Goal: Information Seeking & Learning: Learn about a topic

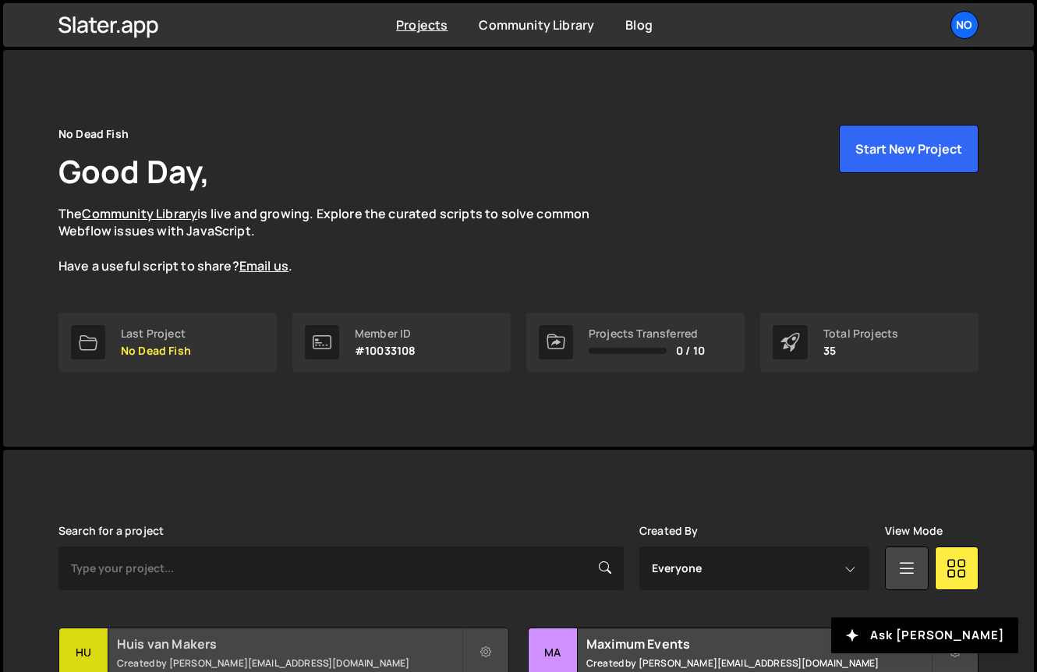
scroll to position [163, 0]
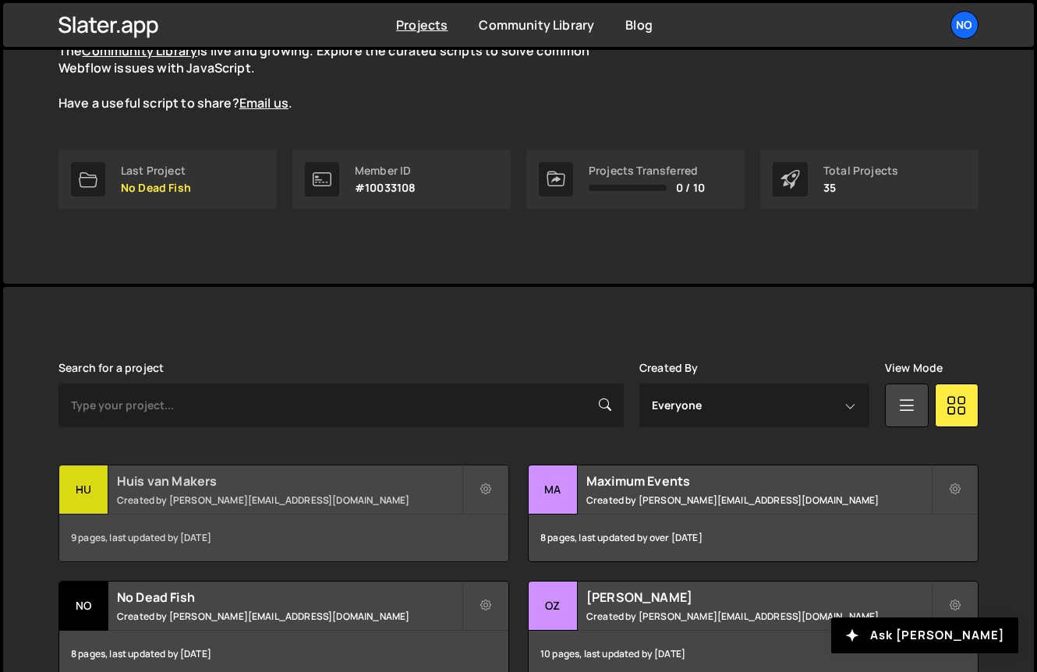
drag, startPoint x: 0, startPoint y: 0, endPoint x: 185, endPoint y: 483, distance: 517.4
click at [185, 483] on h2 "Huis van Makers" at bounding box center [289, 480] width 345 height 17
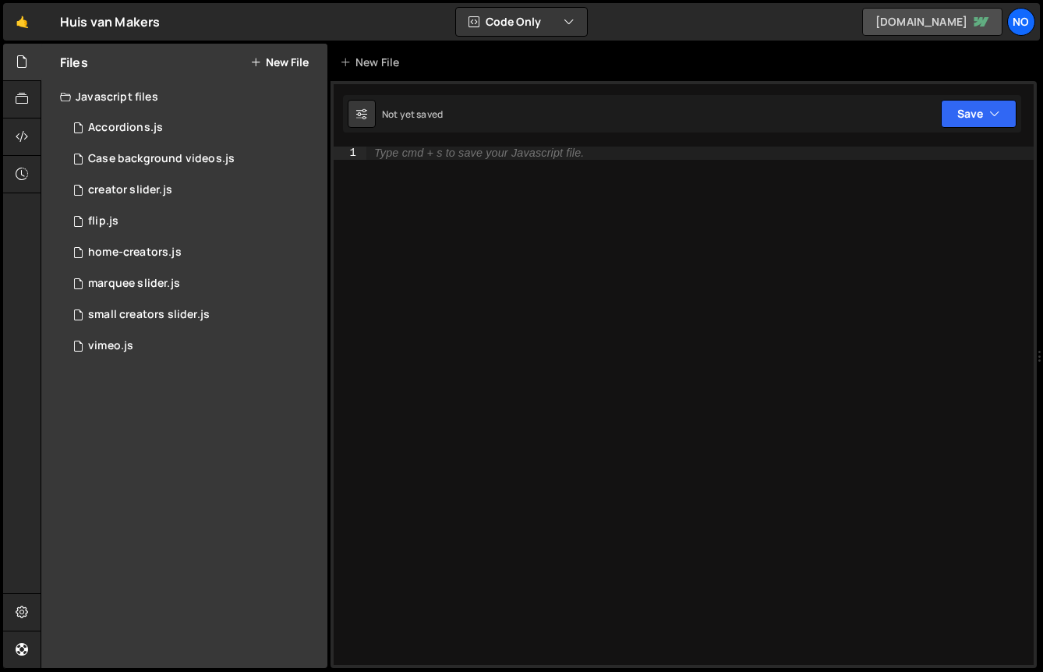
click at [902, 23] on link "[DOMAIN_NAME]" at bounding box center [932, 22] width 140 height 28
click at [189, 229] on div "1 flip.js 0" at bounding box center [193, 221] width 267 height 31
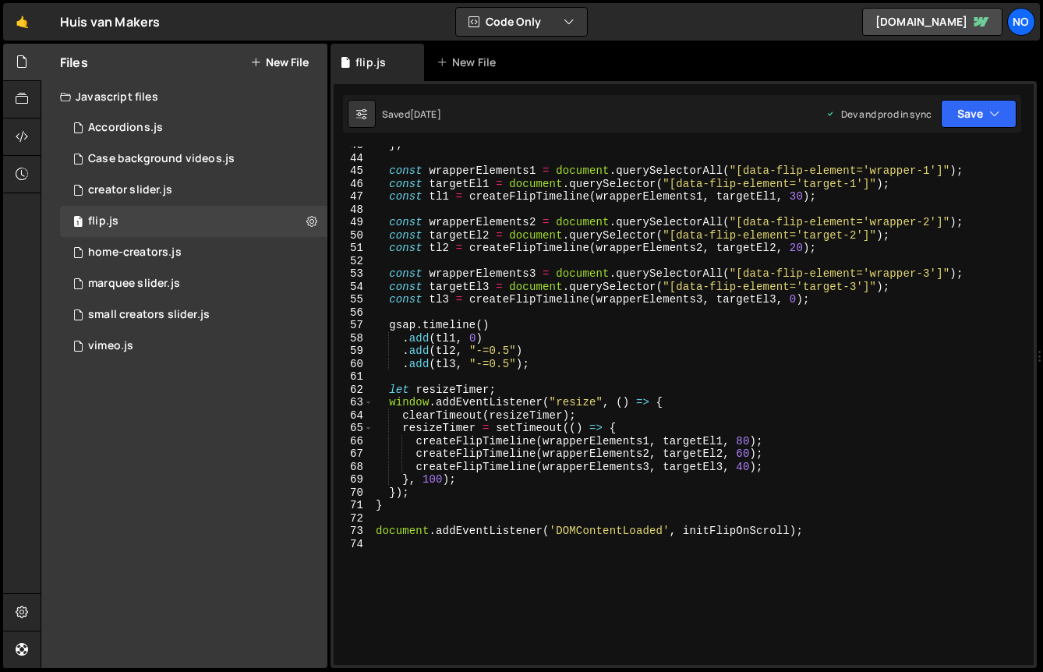
scroll to position [547, 0]
type textarea ".add(tl1, 0)"
click at [443, 341] on div "} ; const wrapperElements1 = document . querySelectorAll ( "[data-flip-element=…" at bounding box center [700, 411] width 655 height 544
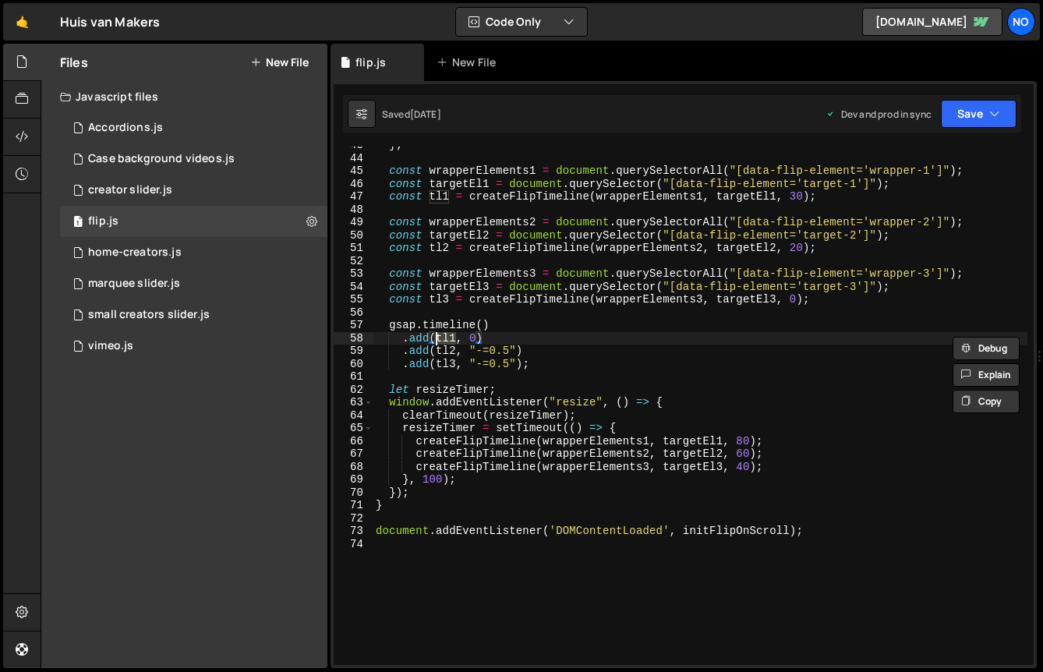
click at [526, 257] on div "} ; const wrapperElements1 = document . querySelectorAll ( "[data-flip-element=…" at bounding box center [700, 411] width 655 height 544
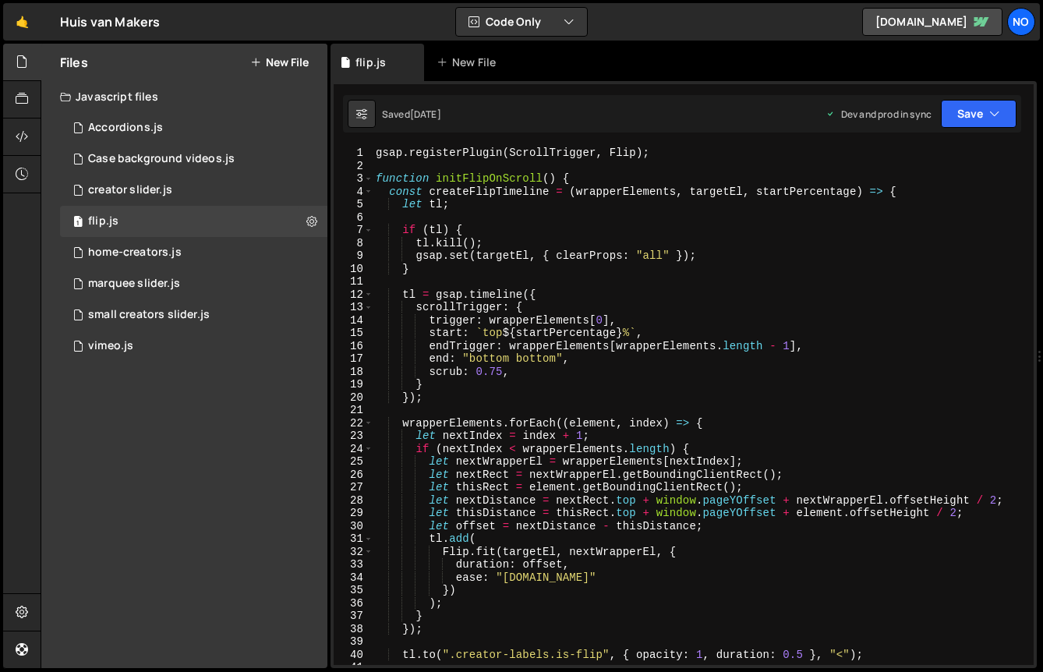
scroll to position [16, 0]
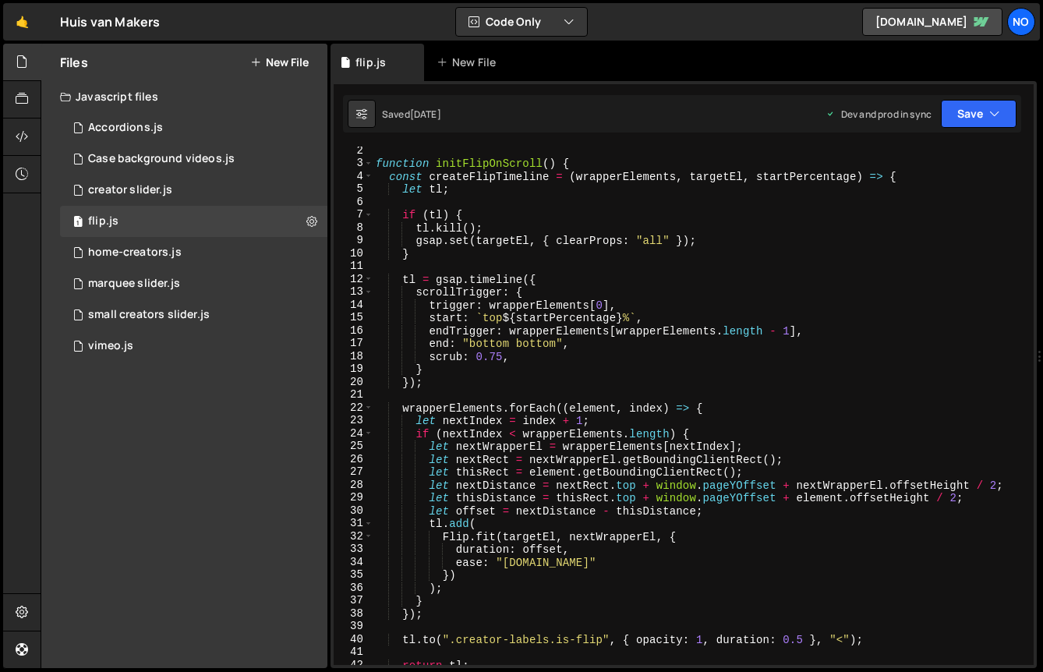
click at [564, 316] on div "function initFlipOnScroll ( ) { const createFlipTimeline = ( wrapperElements , …" at bounding box center [700, 416] width 655 height 544
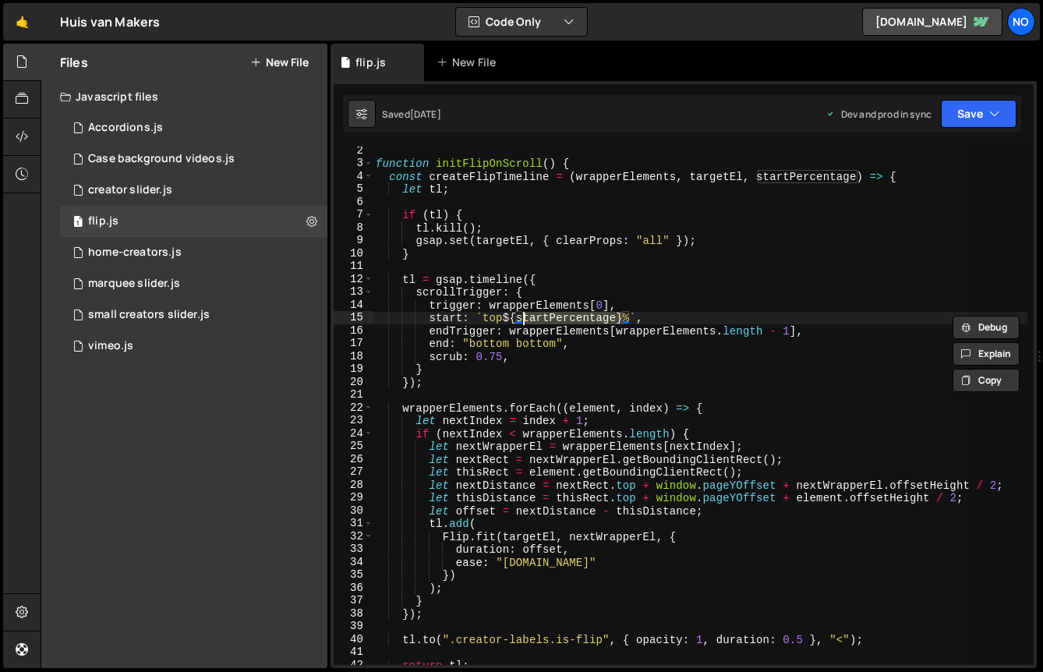
click at [568, 317] on div "function initFlipOnScroll ( ) { const createFlipTimeline = ( wrapperElements , …" at bounding box center [700, 406] width 655 height 518
click at [568, 317] on div "function initFlipOnScroll ( ) { const createFlipTimeline = ( wrapperElements , …" at bounding box center [700, 416] width 655 height 544
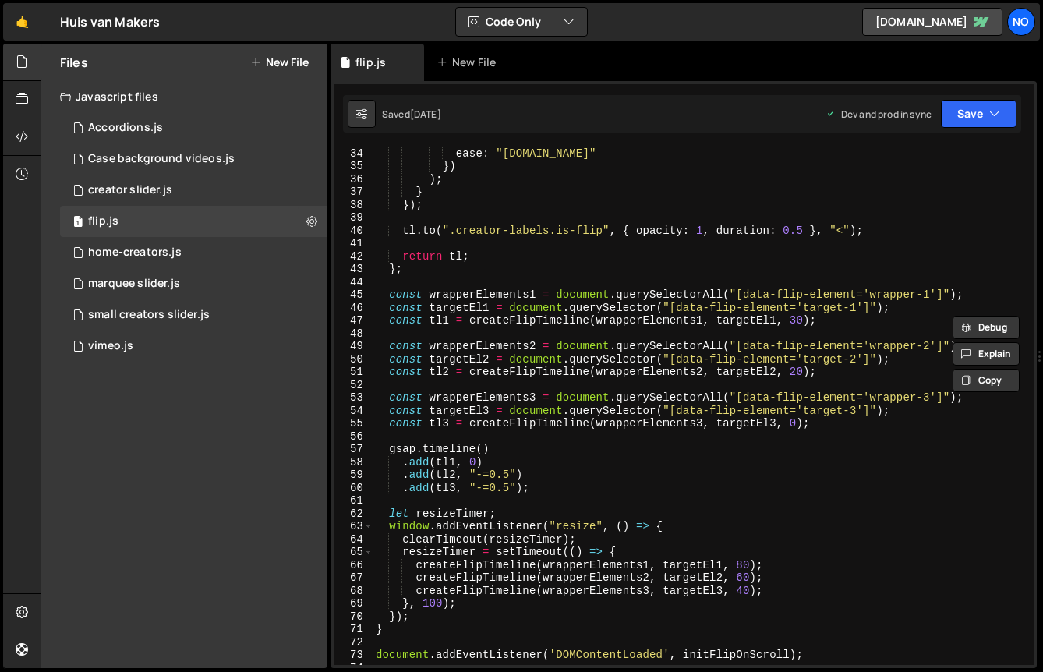
scroll to position [426, 0]
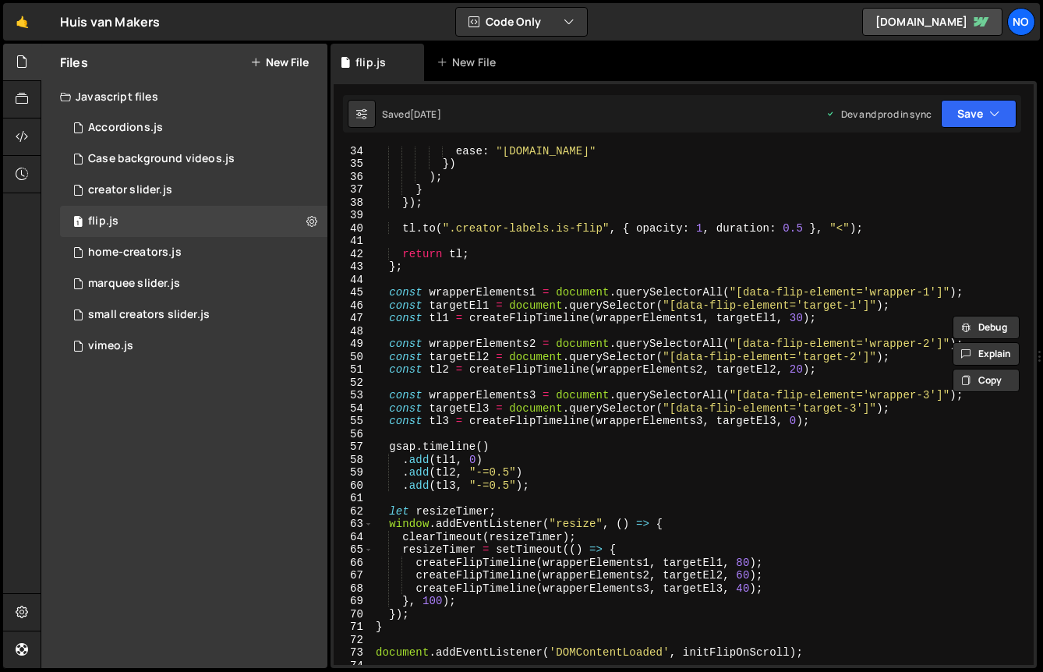
click at [571, 449] on div "ease : "circ.in" }) ) ; } }) ; tl . to ( ".creator-labels.is-flip" , { opacity …" at bounding box center [700, 416] width 655 height 544
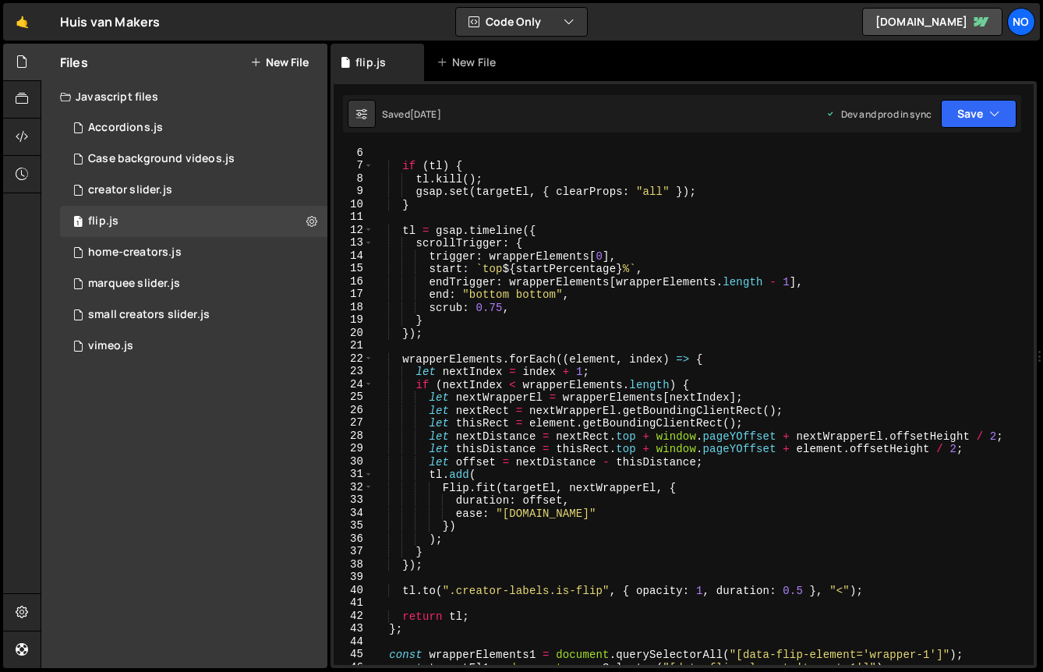
scroll to position [0, 0]
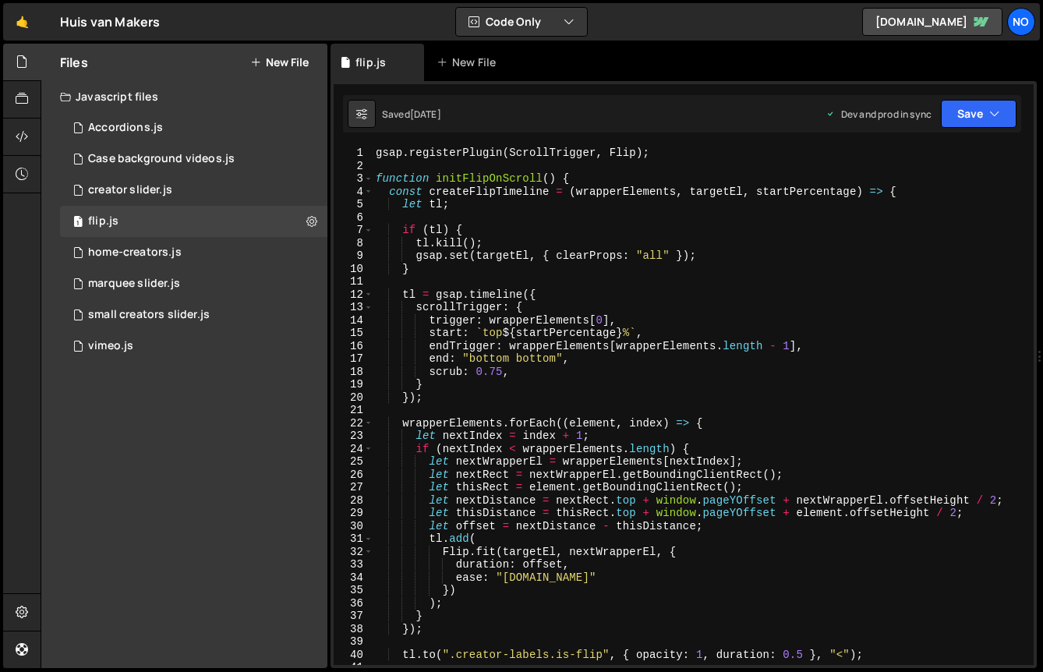
click at [454, 424] on div "gsap . registerPlugin ( ScrollTrigger , Flip ) ; function initFlipOnScroll ( ) …" at bounding box center [700, 419] width 655 height 544
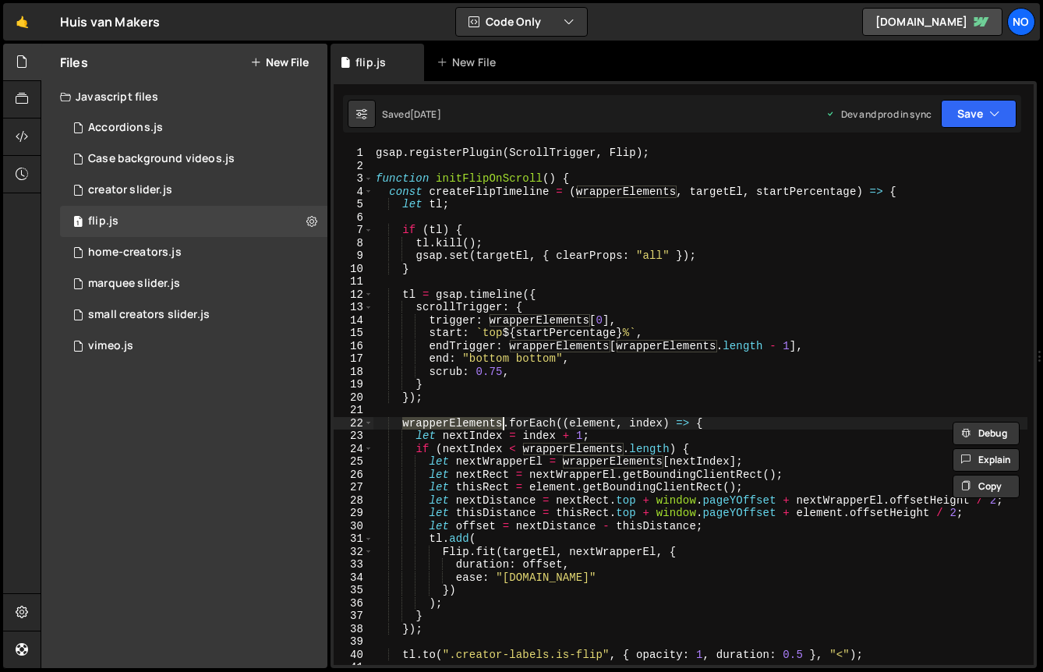
scroll to position [19, 0]
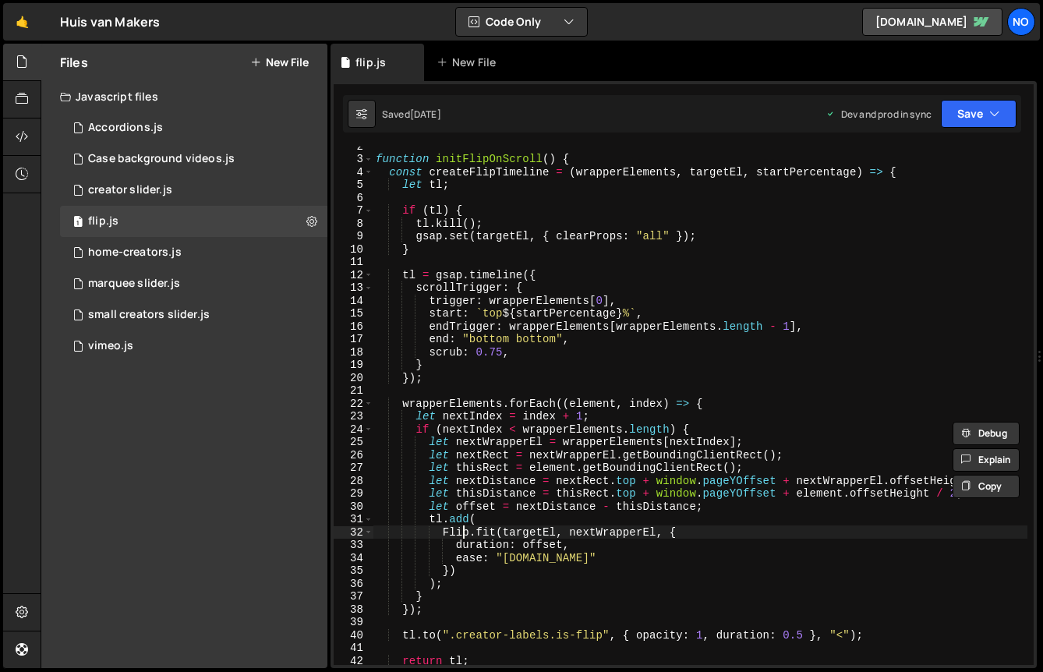
click at [465, 529] on div "function initFlipOnScroll ( ) { const createFlipTimeline = ( wrapperElements , …" at bounding box center [700, 412] width 655 height 544
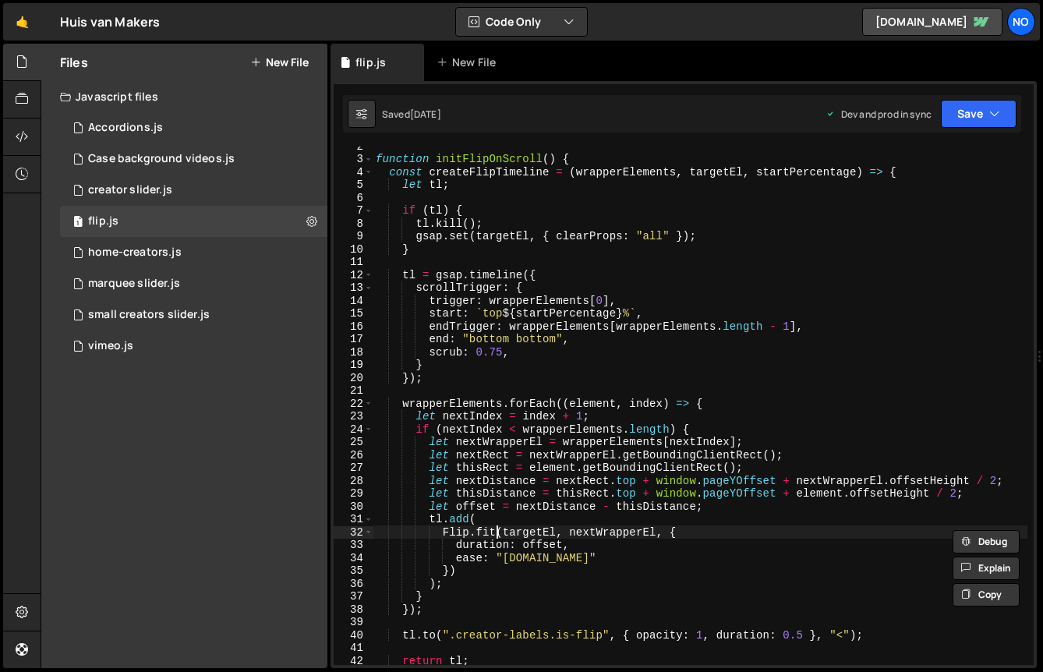
click at [494, 529] on div "function initFlipOnScroll ( ) { const createFlipTimeline = ( wrapperElements , …" at bounding box center [700, 412] width 655 height 544
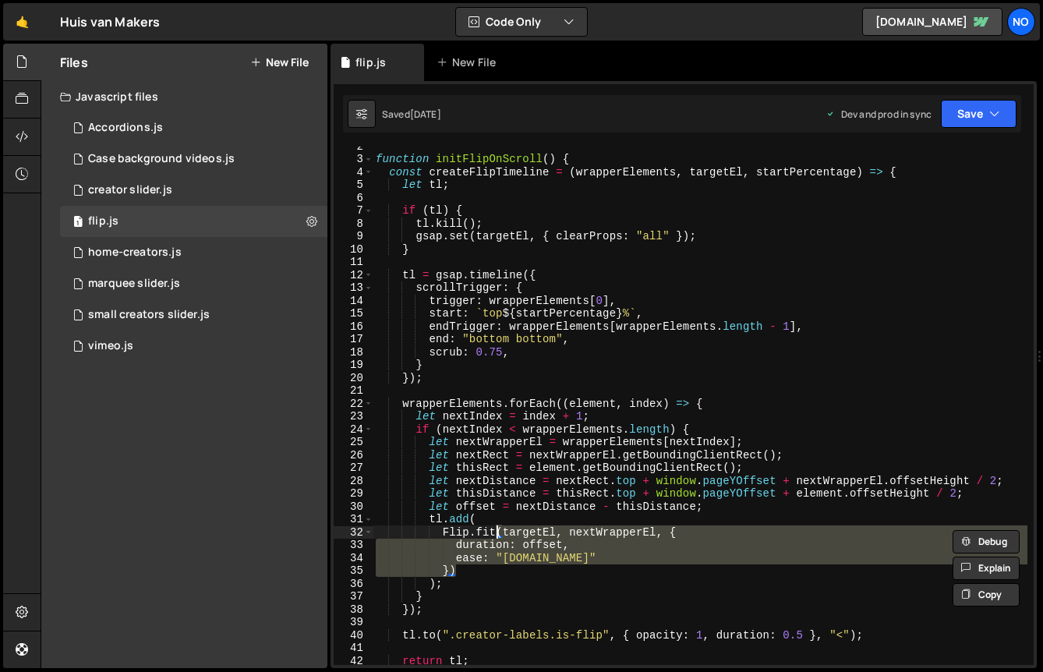
click at [496, 532] on div "function initFlipOnScroll ( ) { const createFlipTimeline = ( wrapperElements , …" at bounding box center [700, 406] width 655 height 518
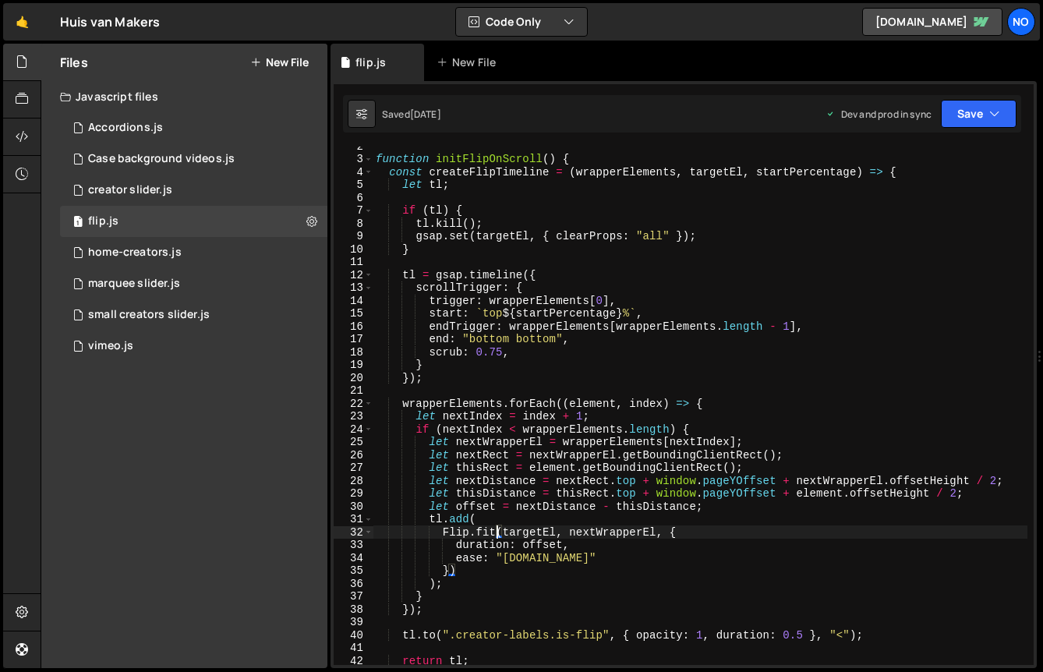
click at [496, 532] on div "function initFlipOnScroll ( ) { const createFlipTimeline = ( wrapperElements , …" at bounding box center [700, 412] width 655 height 544
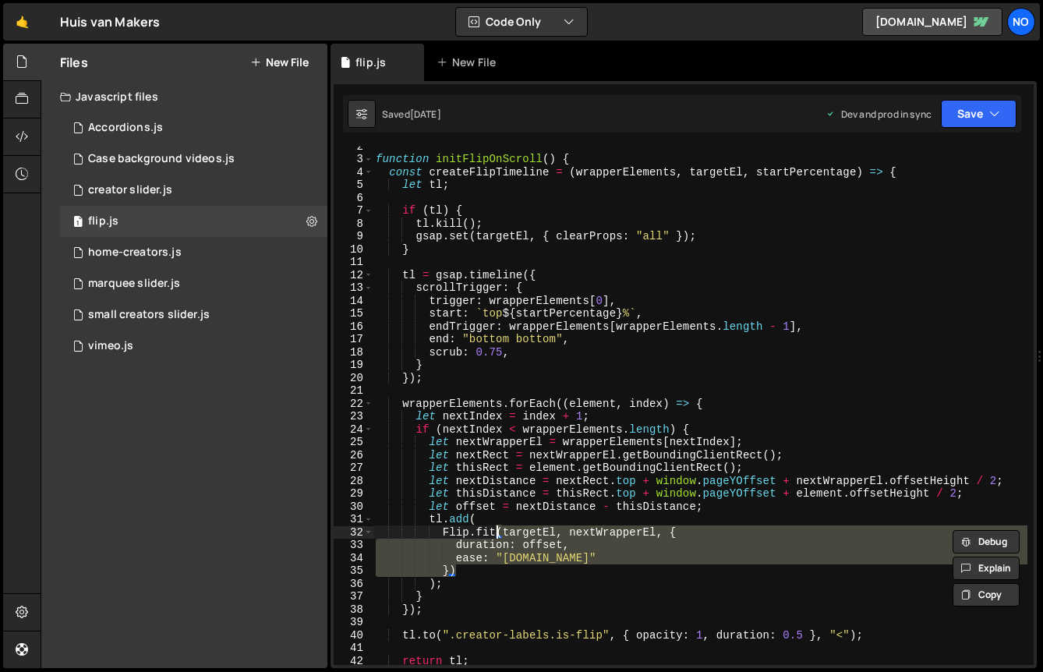
click at [537, 531] on div "function initFlipOnScroll ( ) { const createFlipTimeline = ( wrapperElements , …" at bounding box center [700, 406] width 655 height 518
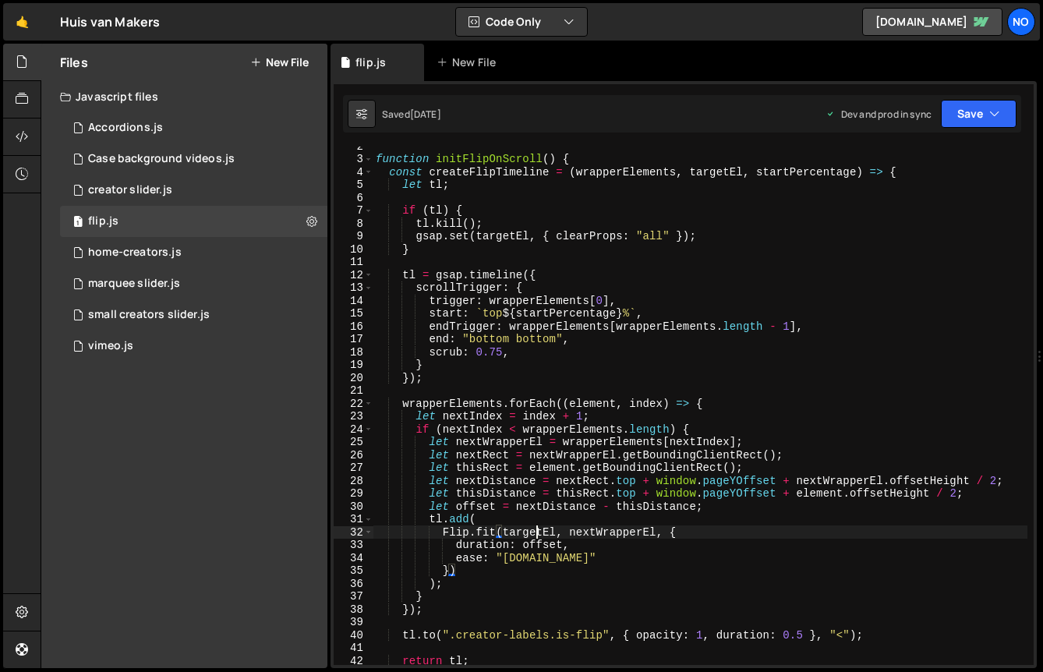
click at [537, 531] on div "function initFlipOnScroll ( ) { const createFlipTimeline = ( wrapperElements , …" at bounding box center [700, 412] width 655 height 544
click at [623, 531] on div "function initFlipOnScroll ( ) { const createFlipTimeline = ( wrapperElements , …" at bounding box center [700, 412] width 655 height 544
click at [556, 535] on div "function initFlipOnScroll ( ) { const createFlipTimeline = ( wrapperElements , …" at bounding box center [700, 412] width 655 height 544
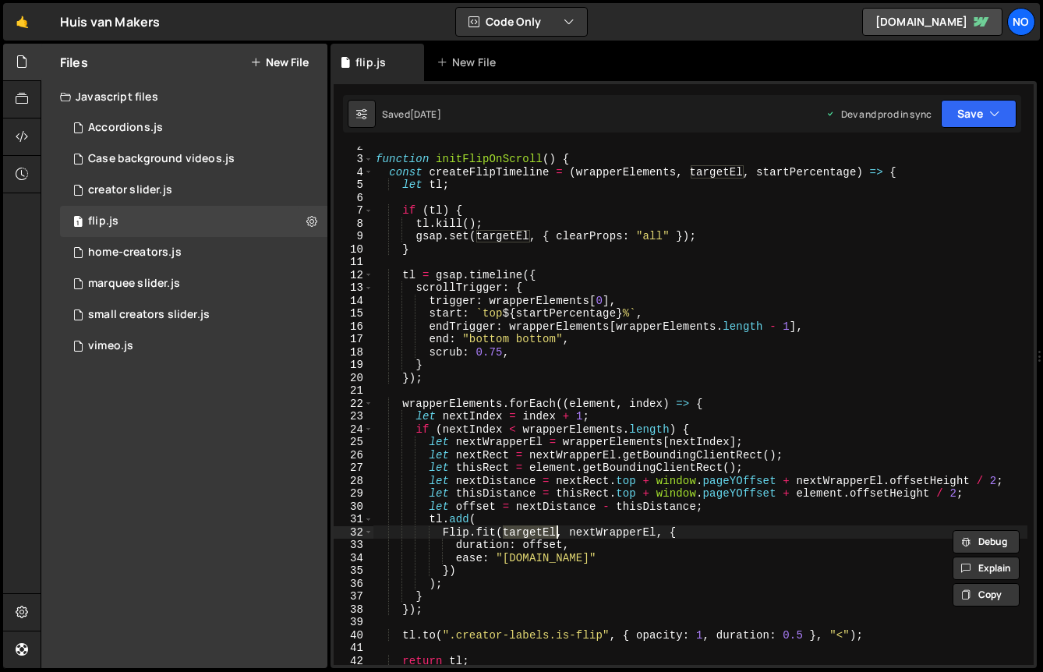
click at [520, 484] on div "function initFlipOnScroll ( ) { const createFlipTimeline = ( wrapperElements , …" at bounding box center [700, 412] width 655 height 544
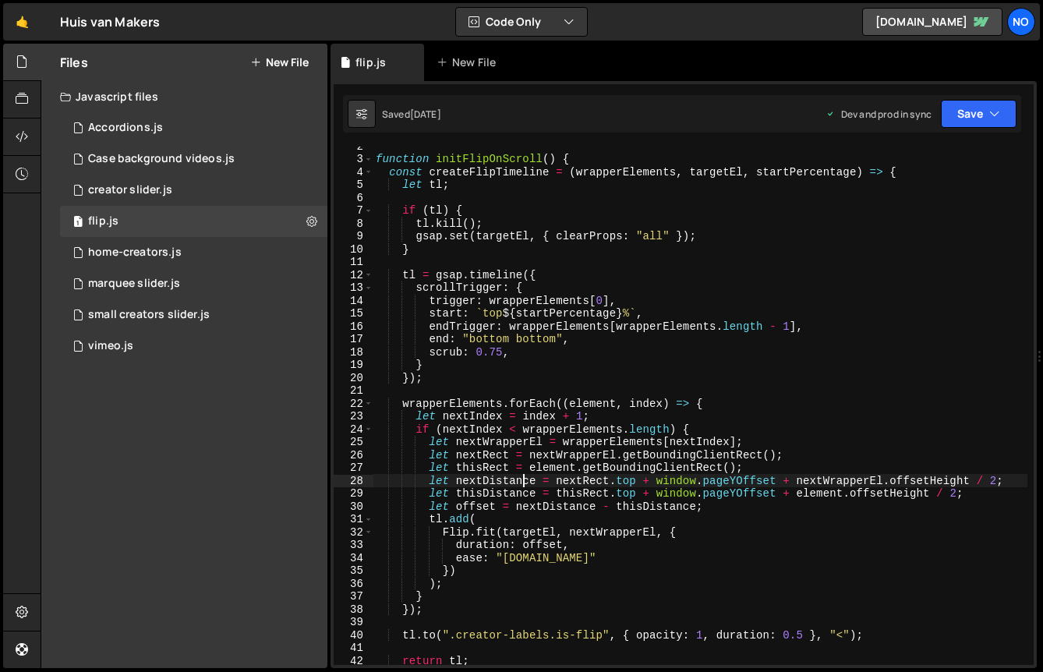
click at [520, 484] on div "function initFlipOnScroll ( ) { const createFlipTimeline = ( wrapperElements , …" at bounding box center [700, 412] width 655 height 544
click at [520, 493] on div "function initFlipOnScroll ( ) { const createFlipTimeline = ( wrapperElements , …" at bounding box center [700, 412] width 655 height 544
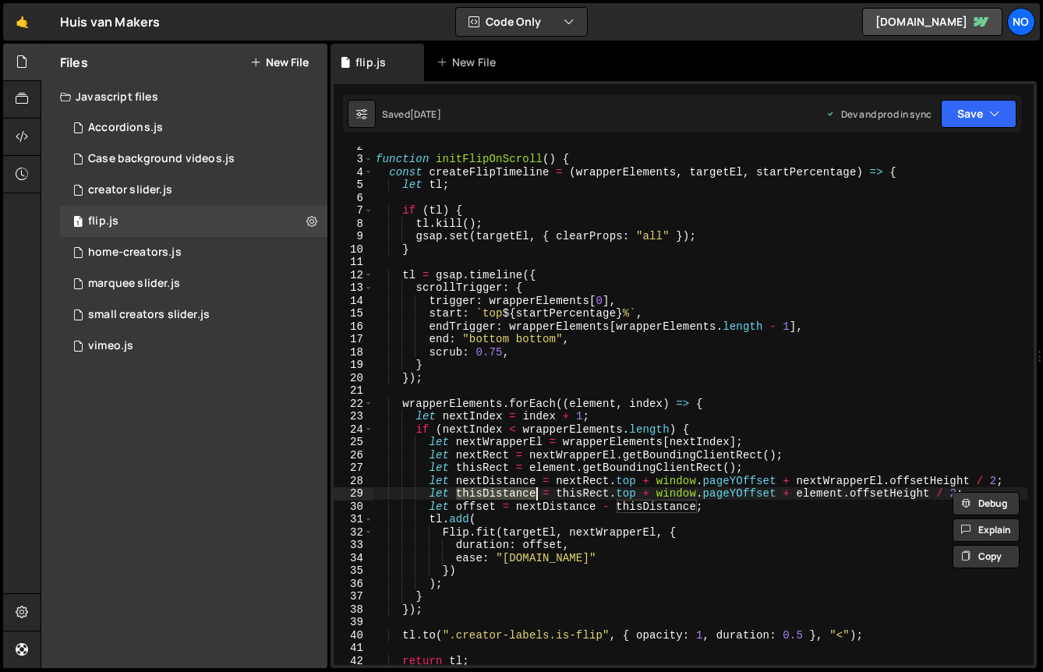
click at [539, 504] on div "function initFlipOnScroll ( ) { const createFlipTimeline = ( wrapperElements , …" at bounding box center [700, 412] width 655 height 544
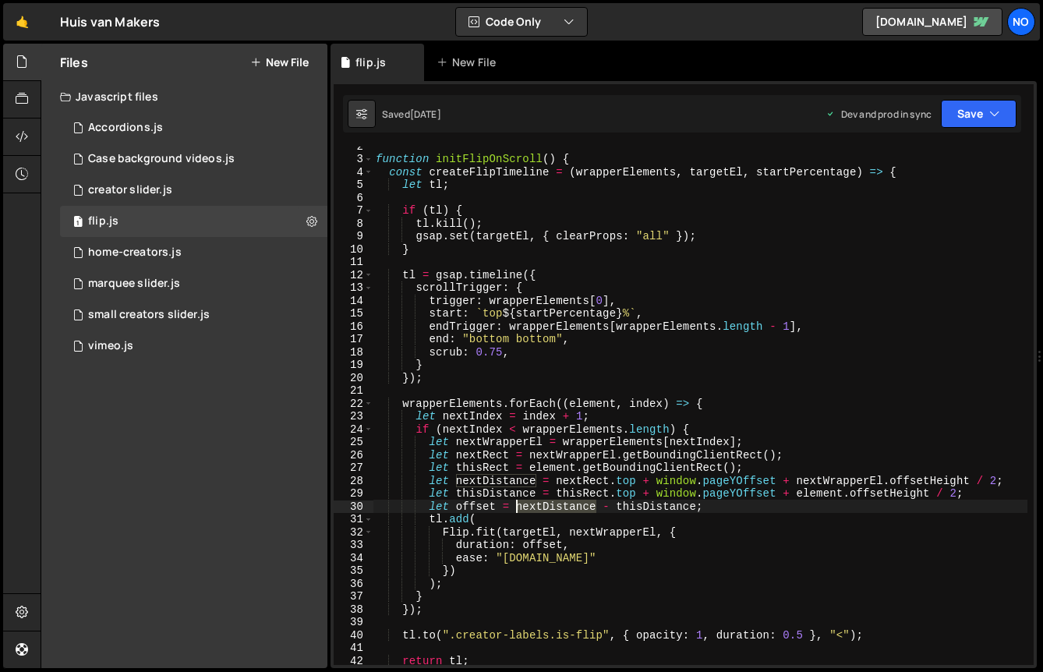
click at [539, 504] on div "function initFlipOnScroll ( ) { const createFlipTimeline = ( wrapperElements , …" at bounding box center [700, 412] width 655 height 544
click at [490, 507] on div "function initFlipOnScroll ( ) { const createFlipTimeline = ( wrapperElements , …" at bounding box center [700, 412] width 655 height 544
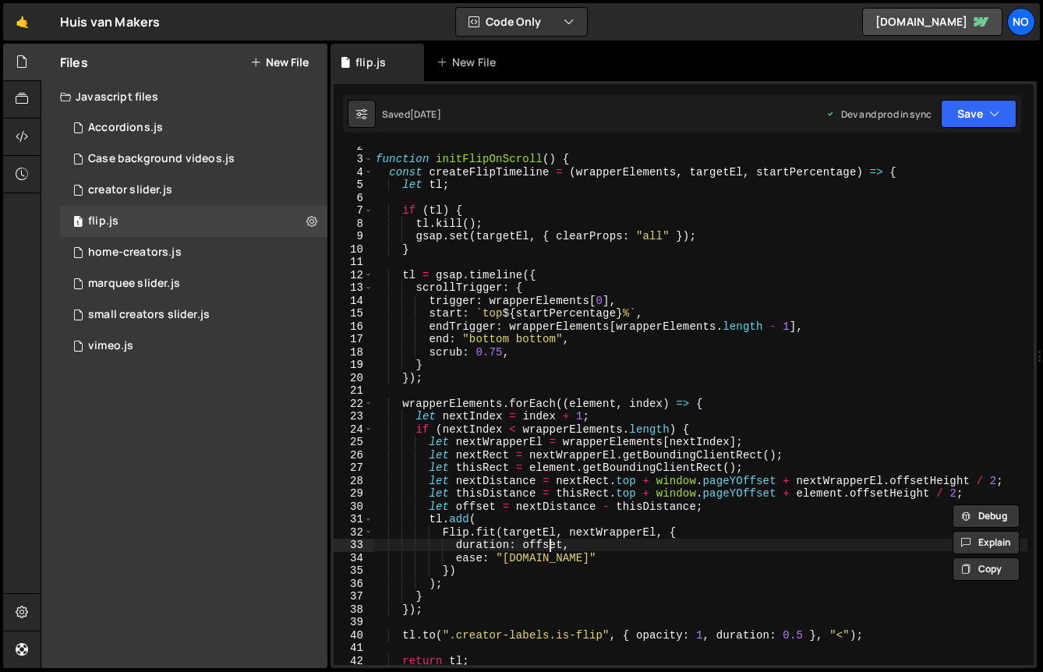
click at [549, 543] on div "function initFlipOnScroll ( ) { const createFlipTimeline = ( wrapperElements , …" at bounding box center [700, 412] width 655 height 544
type textarea "duration: offset,"
click at [549, 543] on div "function initFlipOnScroll ( ) { const createFlipTimeline = ( wrapperElements , …" at bounding box center [700, 412] width 655 height 544
